Goal: Communication & Community: Answer question/provide support

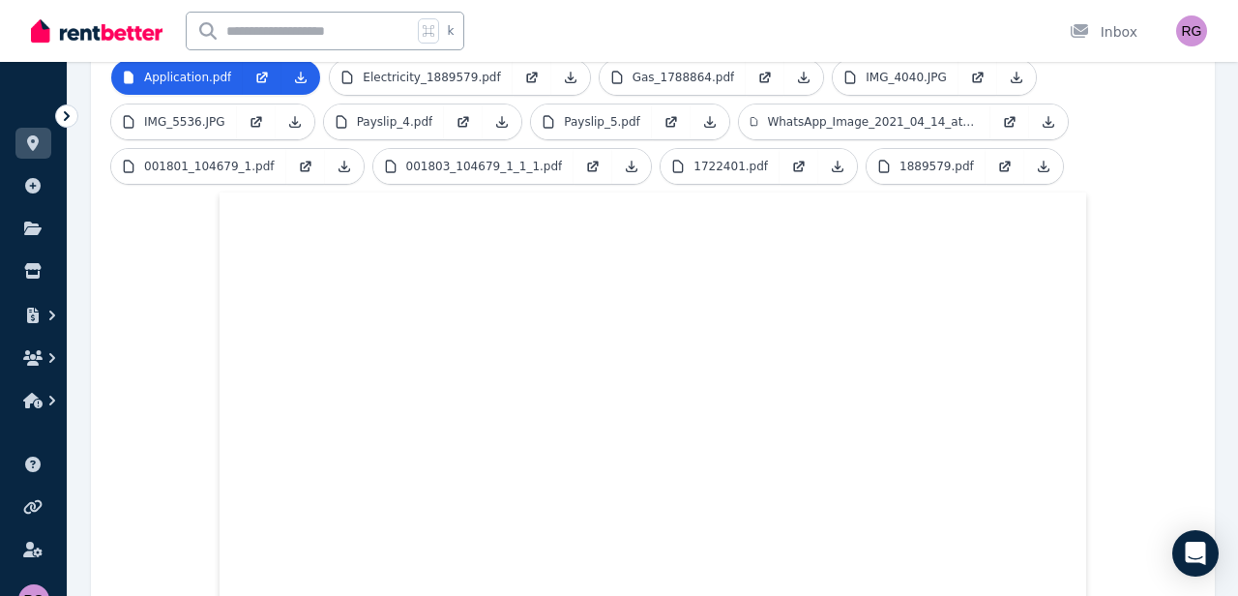
scroll to position [541, 0]
click at [23, 233] on icon at bounding box center [32, 227] width 19 height 15
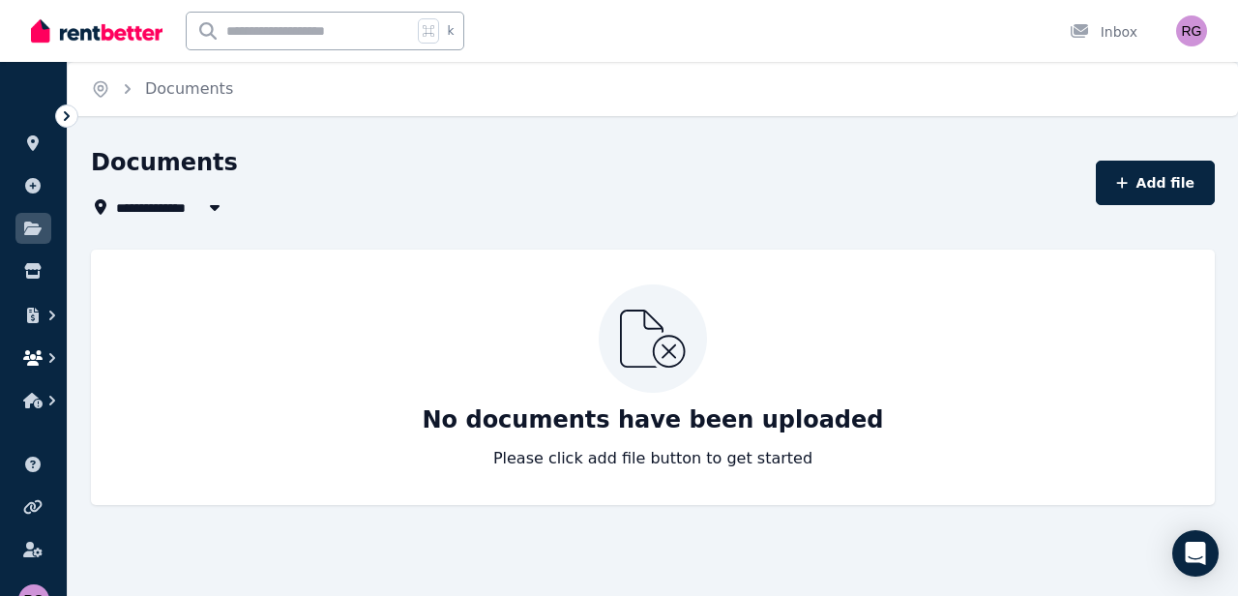
click at [40, 358] on icon "button" at bounding box center [32, 357] width 19 height 15
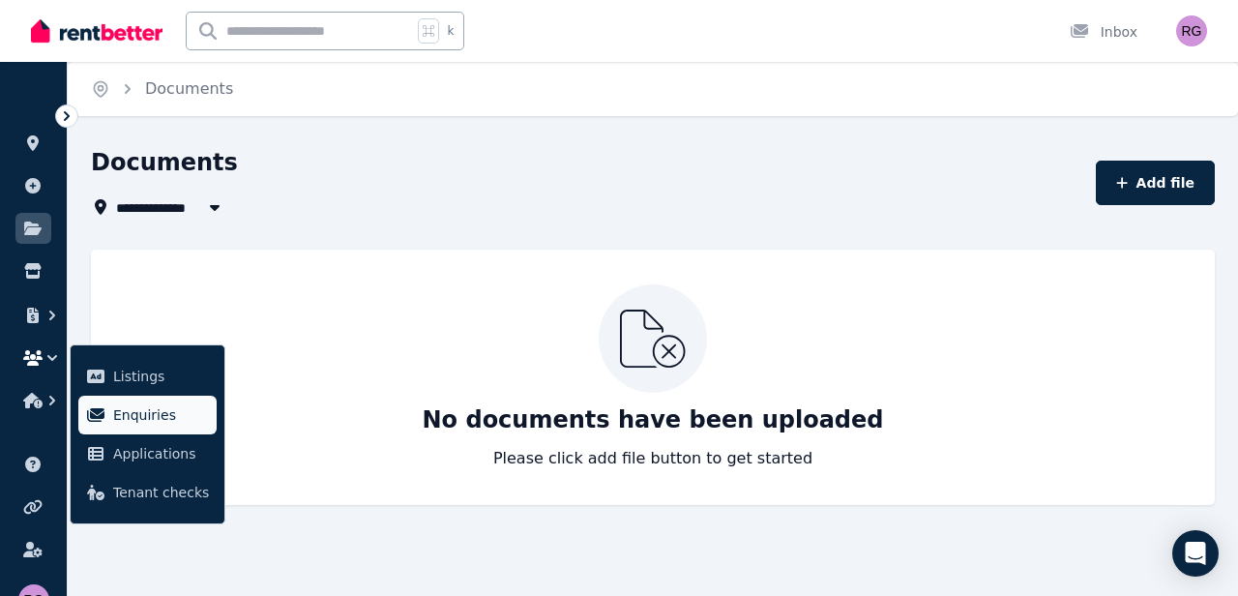
click at [122, 422] on span "Enquiries" at bounding box center [161, 414] width 96 height 23
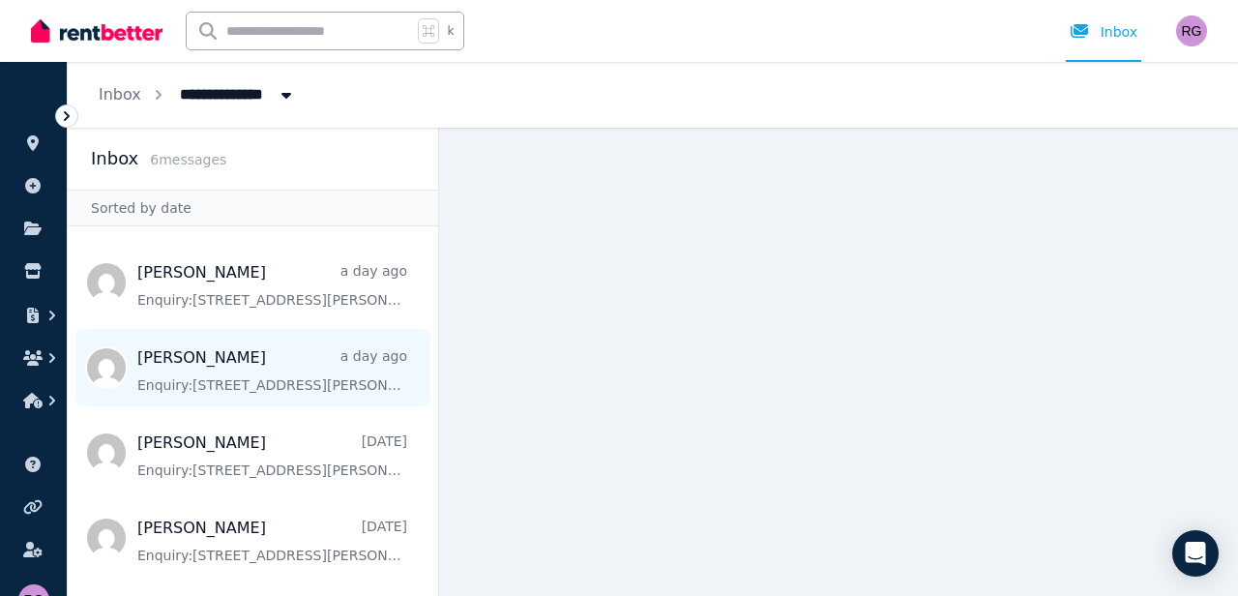
scroll to position [77, 0]
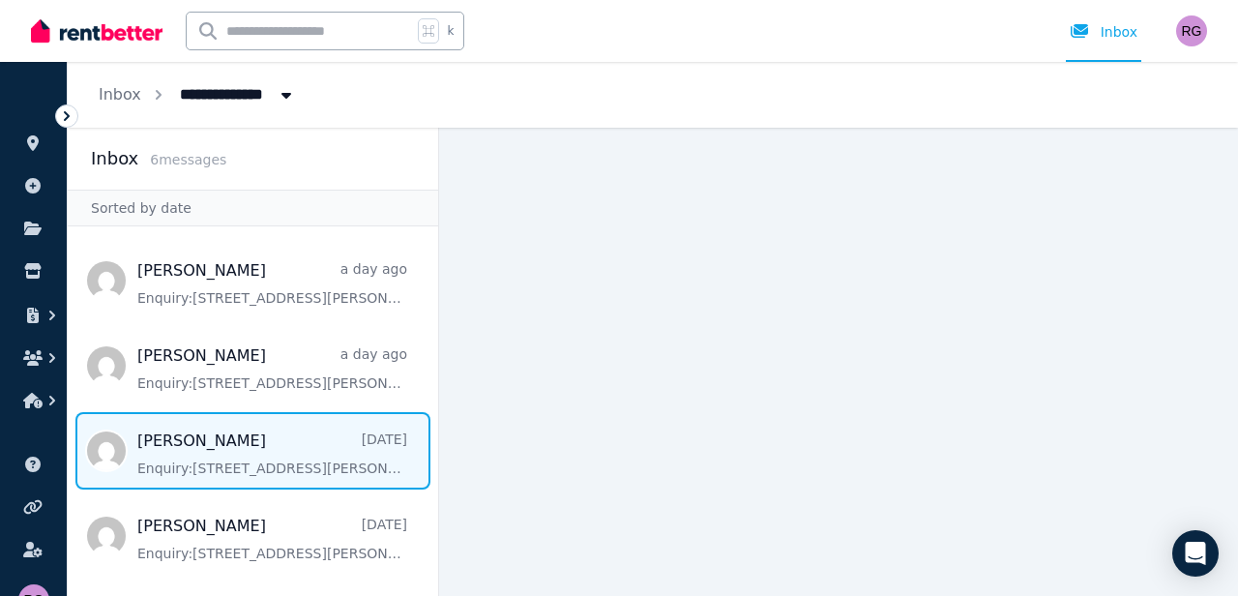
click at [330, 455] on span "Message list" at bounding box center [253, 450] width 370 height 77
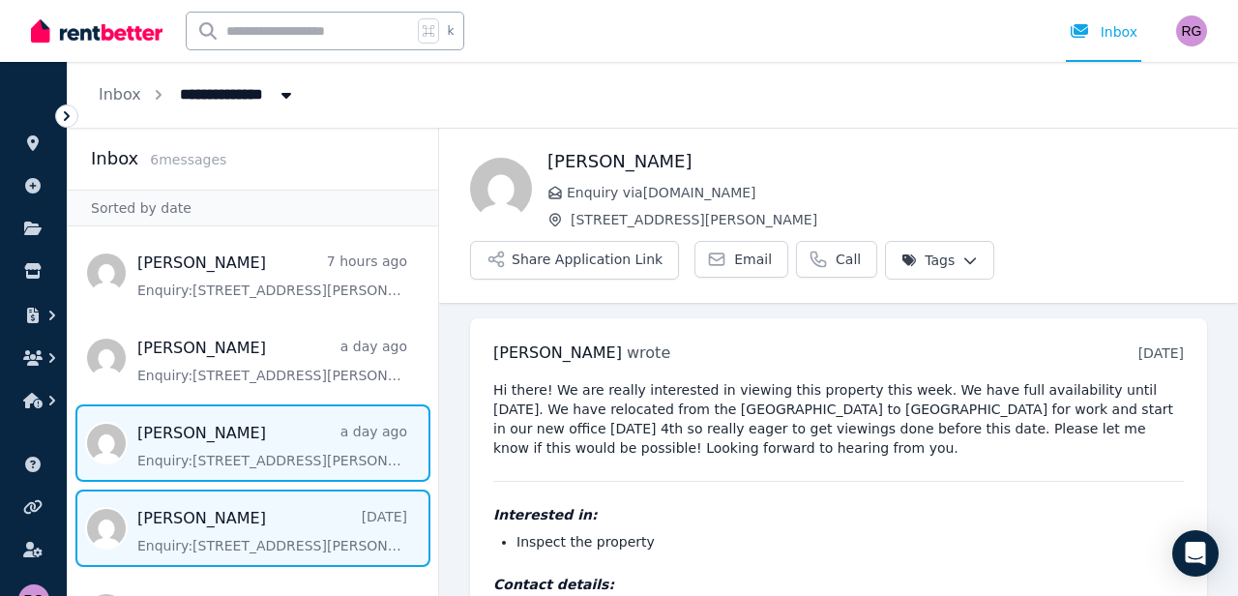
click at [301, 468] on span "Message list" at bounding box center [253, 442] width 370 height 77
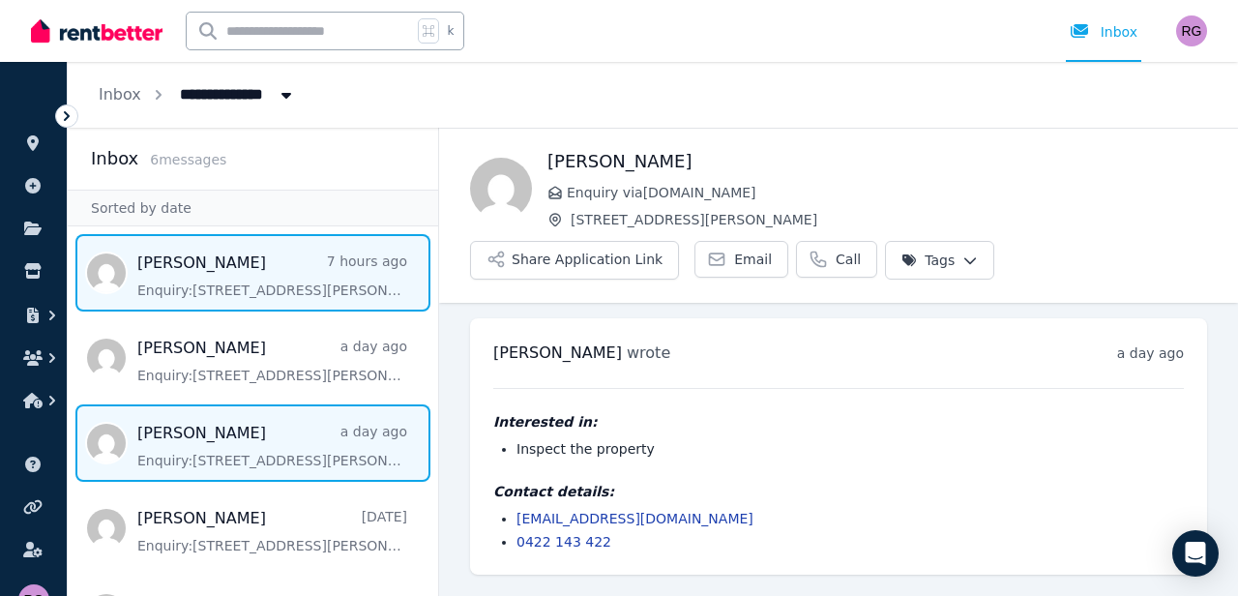
click at [278, 296] on span "Message list" at bounding box center [253, 272] width 370 height 77
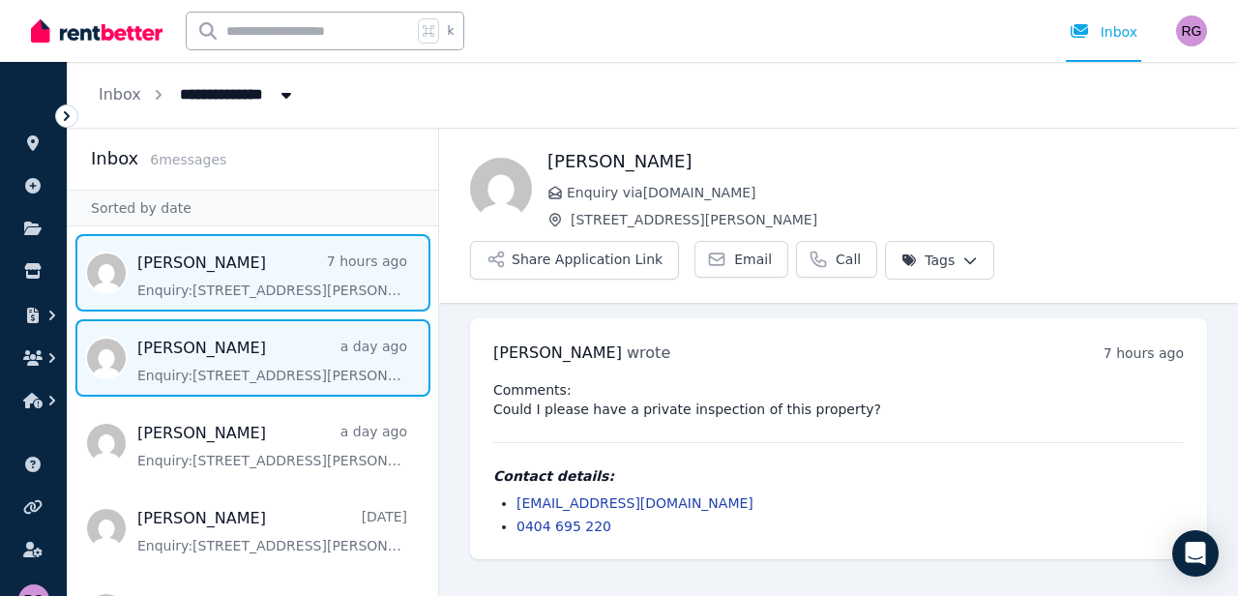
click at [314, 357] on span "Message list" at bounding box center [253, 357] width 370 height 77
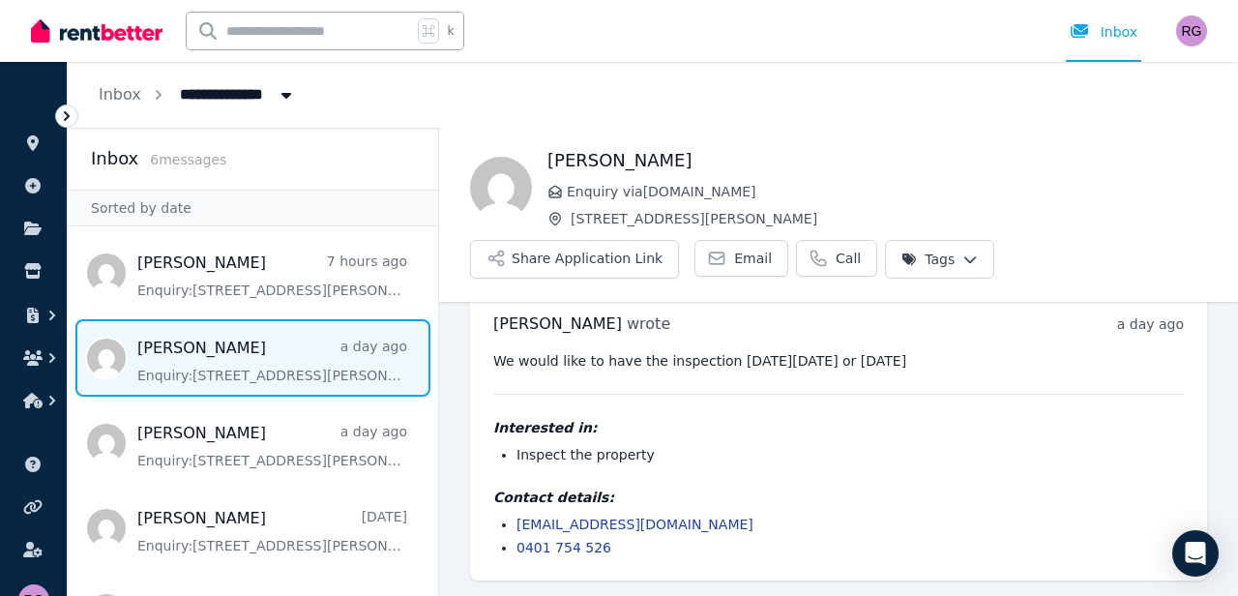
click at [66, 119] on icon at bounding box center [67, 116] width 6 height 10
